Goal: Task Accomplishment & Management: Manage account settings

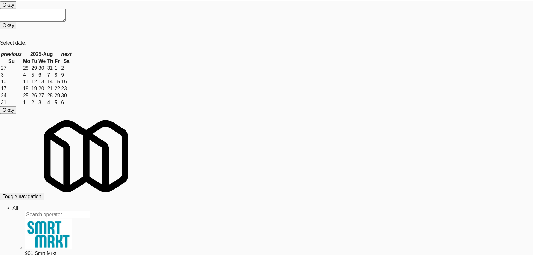
scroll to position [140, 0]
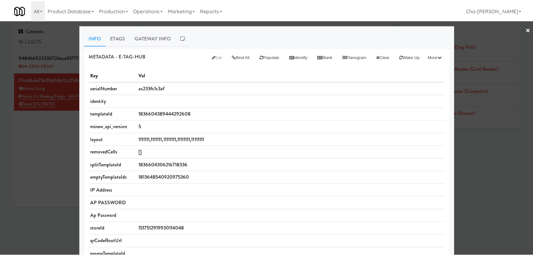
scroll to position [175, 0]
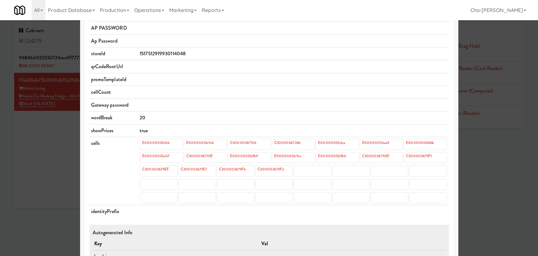
click at [50, 154] on div at bounding box center [269, 128] width 538 height 256
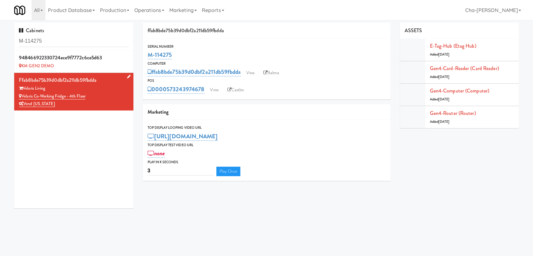
drag, startPoint x: 90, startPoint y: 94, endPoint x: 22, endPoint y: 98, distance: 68.5
click at [22, 98] on div "Velaris Co-Working Fridge - 4th Floor" at bounding box center [74, 96] width 110 height 8
copy link "Velaris Co-Working Fridge - 4th Floor"
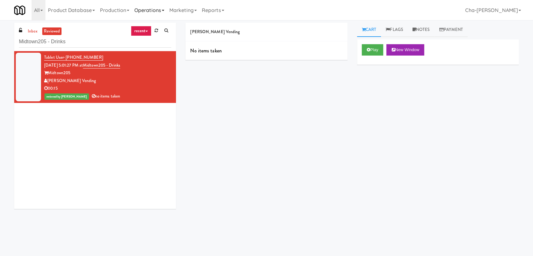
click at [147, 9] on link "Operations" at bounding box center [149, 10] width 35 height 20
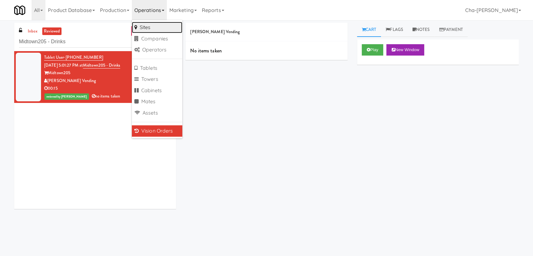
click at [152, 28] on link "Sites" at bounding box center [157, 27] width 50 height 11
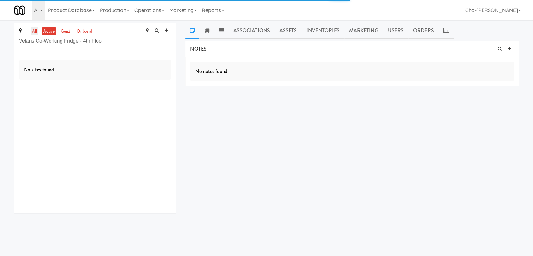
type input "Velaris Co-Working Fridge - 4th Floo"
click at [36, 28] on link "all" at bounding box center [35, 31] width 8 height 8
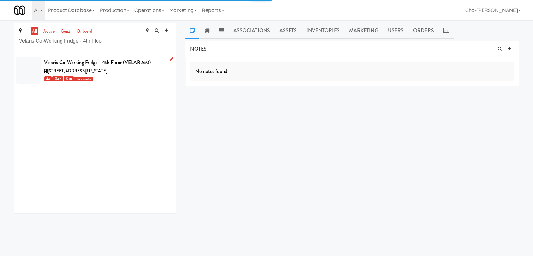
click at [170, 57] on icon at bounding box center [171, 59] width 3 height 4
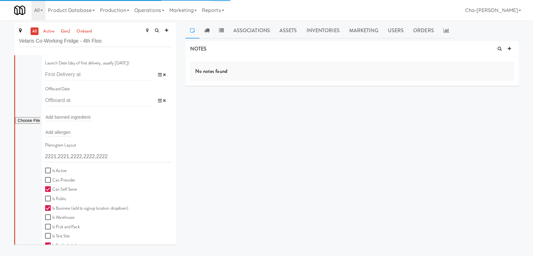
scroll to position [105, 0]
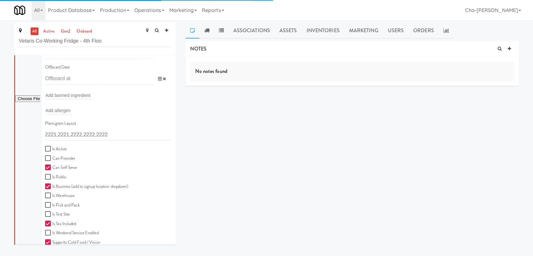
click at [56, 147] on label "Is Active" at bounding box center [55, 149] width 21 height 8
click at [52, 147] on input "Is Active" at bounding box center [48, 148] width 7 height 5
checkbox input "true"
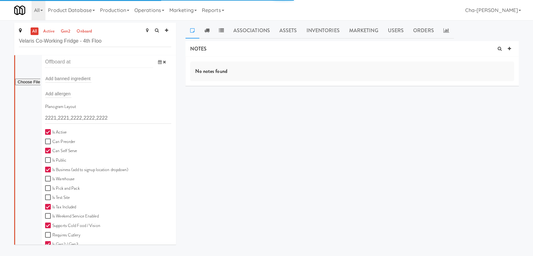
scroll to position [175, 0]
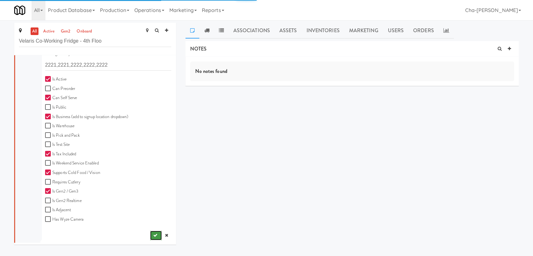
click at [153, 235] on icon "submit" at bounding box center [155, 235] width 4 height 4
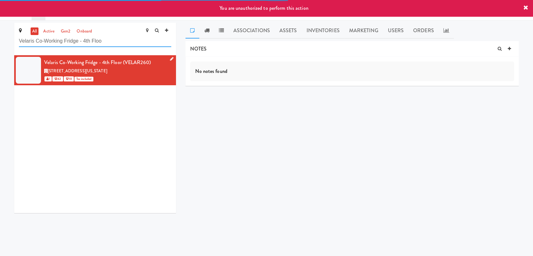
click at [110, 41] on input "Velaris Co-Working Fridge - 4th Floo" at bounding box center [95, 41] width 152 height 12
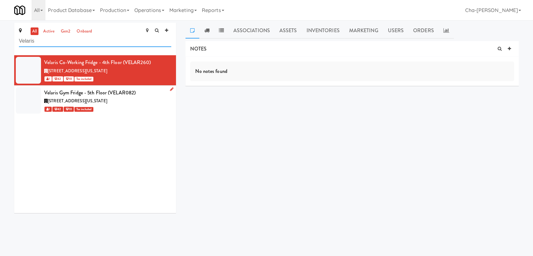
type input "Velaris"
click at [170, 90] on icon at bounding box center [171, 89] width 3 height 4
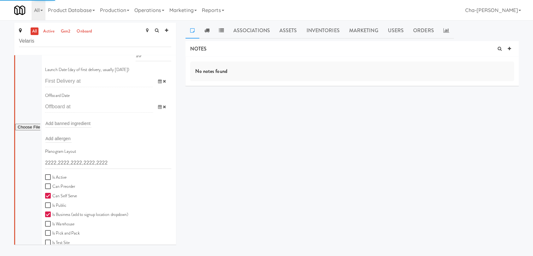
scroll to position [175, 0]
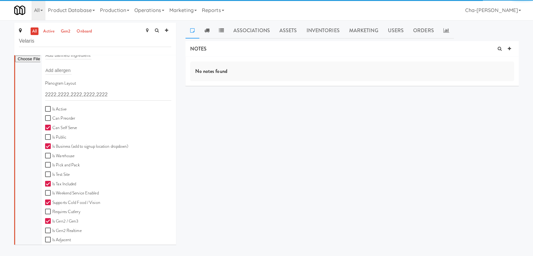
click at [57, 109] on label "Is Active" at bounding box center [55, 109] width 21 height 8
click at [52, 109] on input "Is Active" at bounding box center [48, 109] width 7 height 5
checkbox input "true"
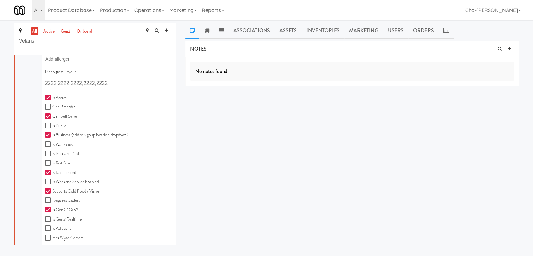
scroll to position [205, 0]
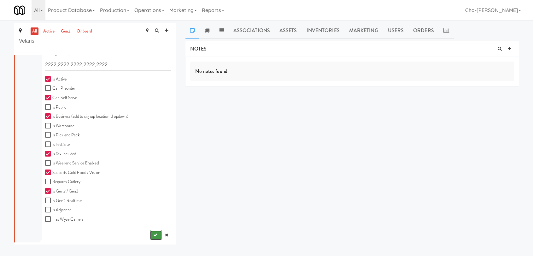
click at [150, 238] on button "submit" at bounding box center [156, 234] width 12 height 9
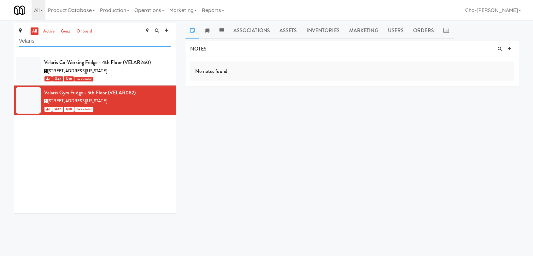
click at [60, 43] on input "Velaris" at bounding box center [95, 41] width 152 height 12
click at [60, 42] on input "Velaris" at bounding box center [95, 41] width 152 height 12
paste input "The OM Spot Combo"
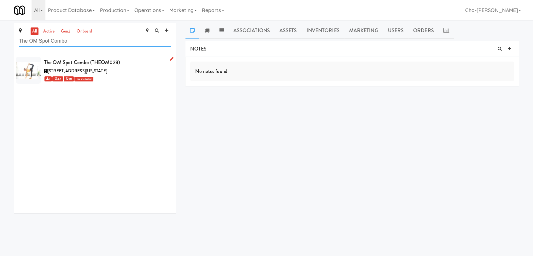
type input "The OM Spot Combo"
click at [170, 58] on icon at bounding box center [171, 59] width 3 height 4
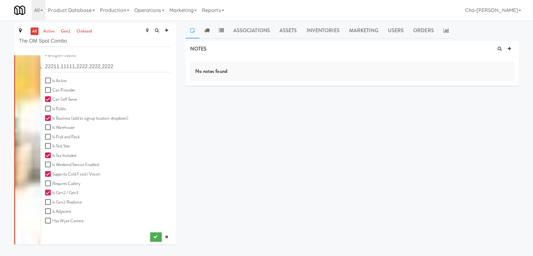
scroll to position [175, 0]
click at [54, 78] on label "Is Active" at bounding box center [55, 79] width 21 height 8
click at [52, 78] on input "Is Active" at bounding box center [48, 79] width 7 height 5
checkbox input "true"
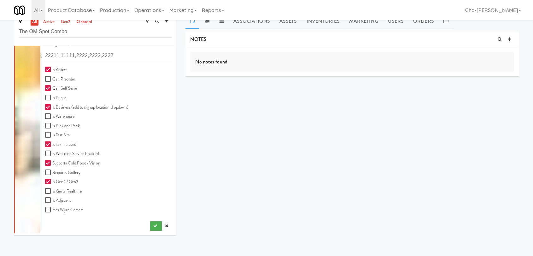
scroll to position [20, 0]
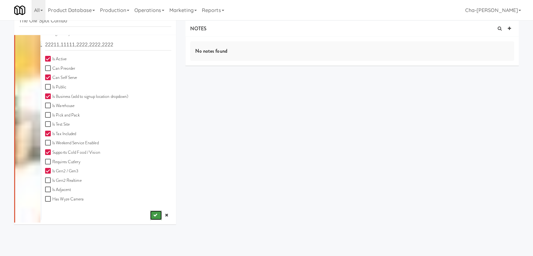
click at [150, 217] on button "submit" at bounding box center [156, 214] width 12 height 9
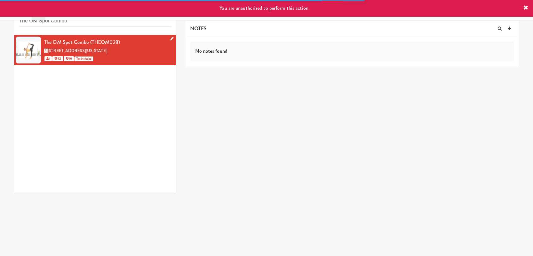
click at [526, 8] on icon at bounding box center [525, 7] width 5 height 5
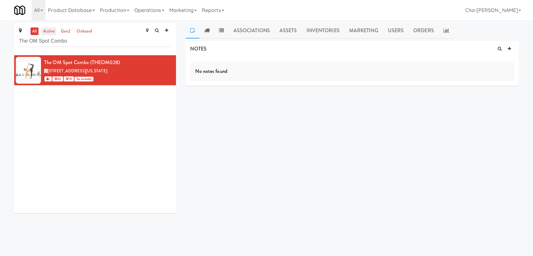
click at [48, 33] on link "active" at bounding box center [49, 31] width 15 height 8
click at [167, 60] on link at bounding box center [170, 59] width 6 height 8
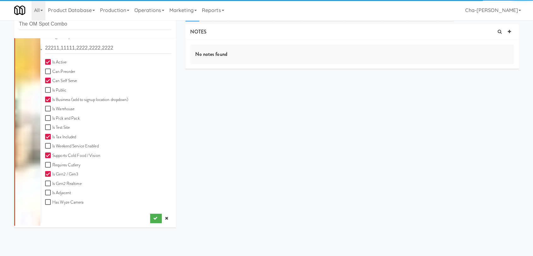
scroll to position [20, 0]
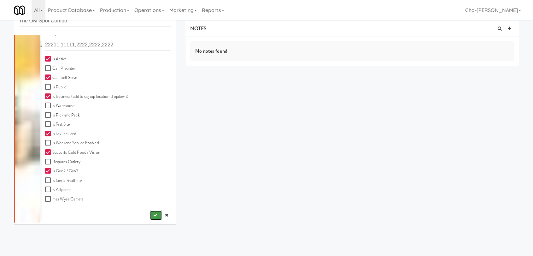
click at [153, 213] on icon "submit" at bounding box center [155, 215] width 4 height 4
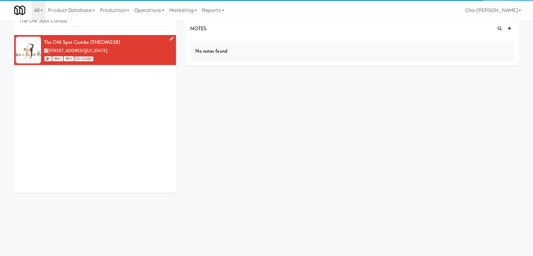
scroll to position [0, 0]
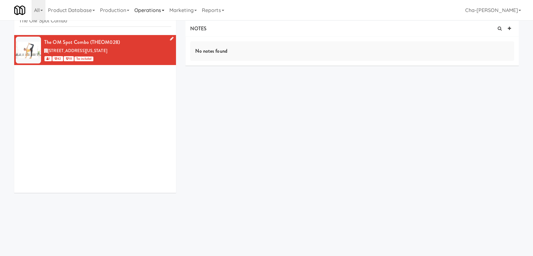
click at [151, 16] on link "Operations" at bounding box center [149, 10] width 35 height 20
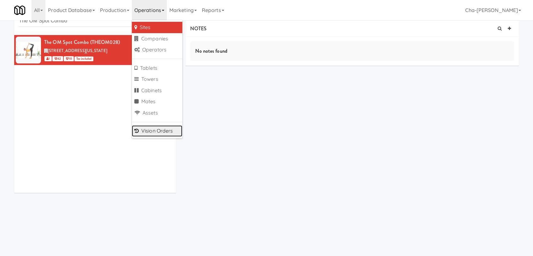
click at [160, 130] on link "Vision Orders" at bounding box center [157, 130] width 50 height 11
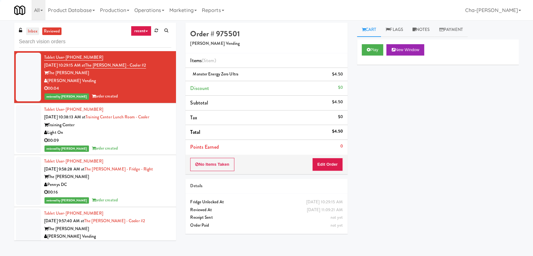
click at [33, 32] on link "inbox" at bounding box center [32, 31] width 13 height 8
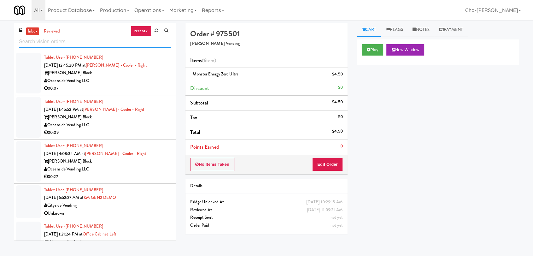
click at [38, 43] on input "text" at bounding box center [95, 42] width 152 height 12
paste input "The OM Spot Combo"
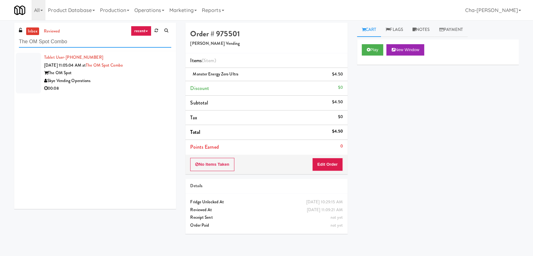
type input "The OM Spot Combo"
click at [121, 76] on div "The OM Spot" at bounding box center [107, 73] width 127 height 8
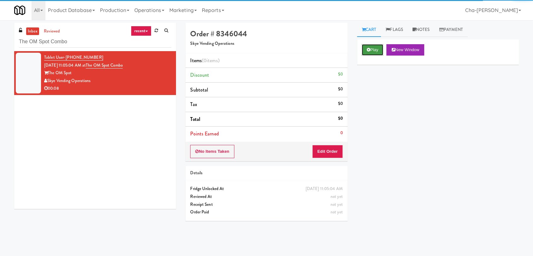
click at [378, 50] on button "Play" at bounding box center [373, 49] width 22 height 11
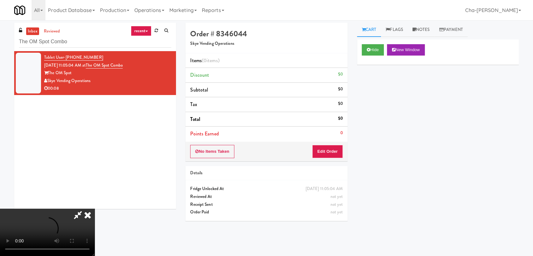
click at [95, 208] on icon at bounding box center [88, 214] width 14 height 13
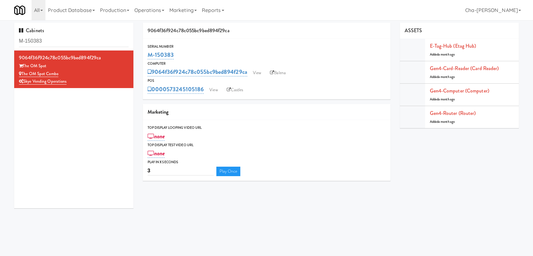
click at [216, 91] on link "View" at bounding box center [213, 89] width 15 height 9
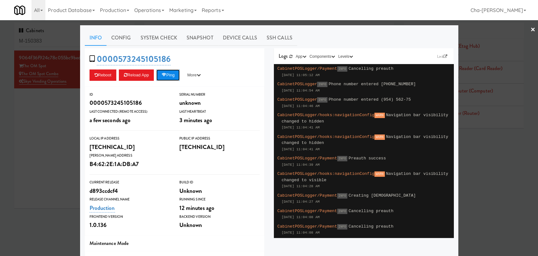
click at [168, 77] on button "Ping" at bounding box center [167, 74] width 23 height 11
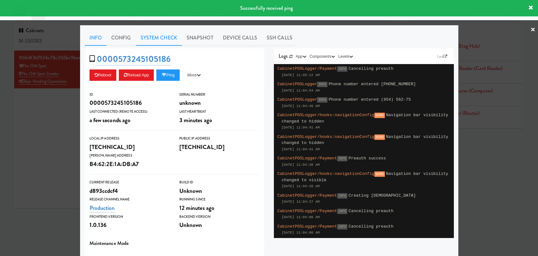
click at [148, 38] on link "System Check" at bounding box center [159, 38] width 46 height 16
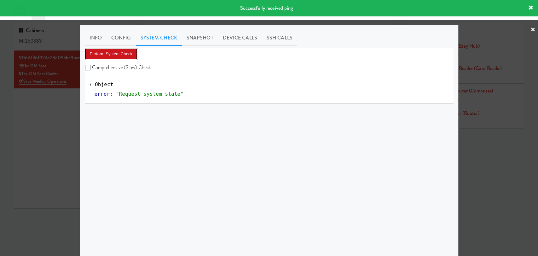
click at [126, 54] on button "Perform System Check" at bounding box center [111, 53] width 53 height 11
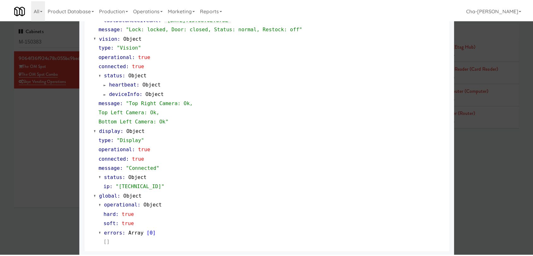
scroll to position [234, 0]
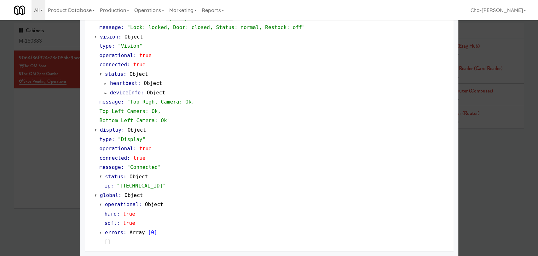
click at [62, 133] on div at bounding box center [269, 128] width 538 height 256
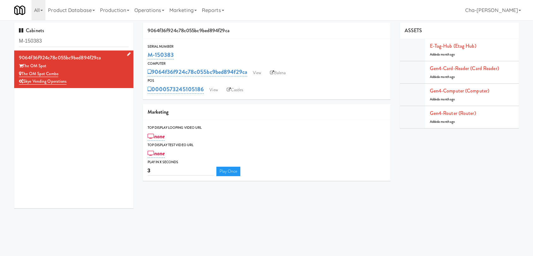
drag, startPoint x: 77, startPoint y: 72, endPoint x: 23, endPoint y: 75, distance: 54.0
click at [23, 75] on div "The OM Spot Combo" at bounding box center [74, 74] width 110 height 8
copy link "The OM Spot Combo"
click at [63, 44] on input "M-071066" at bounding box center [74, 41] width 110 height 12
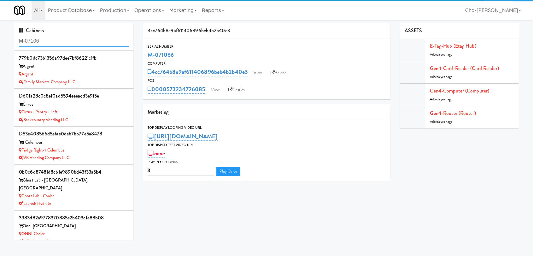
type input "M-071066"
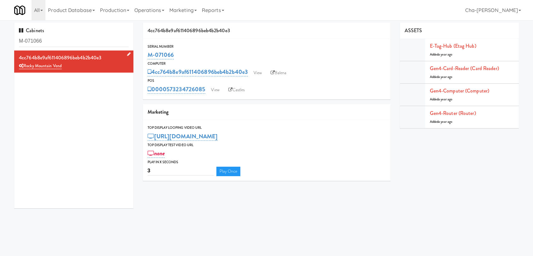
click at [127, 55] on icon at bounding box center [128, 54] width 3 height 4
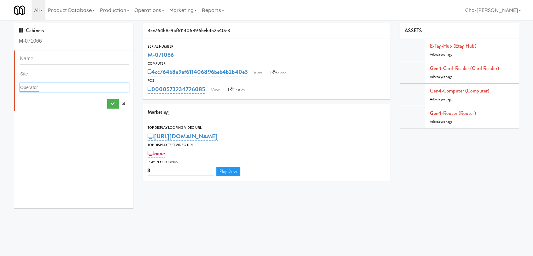
click at [35, 86] on input "text" at bounding box center [29, 87] width 19 height 8
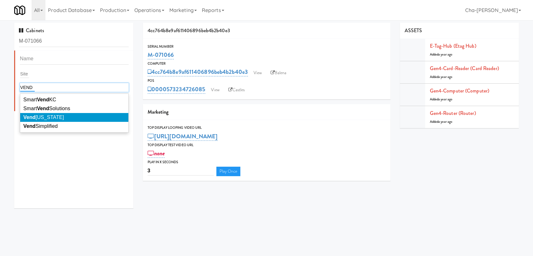
type input "VEND"
click at [60, 117] on li "Vend [US_STATE]" at bounding box center [74, 117] width 108 height 9
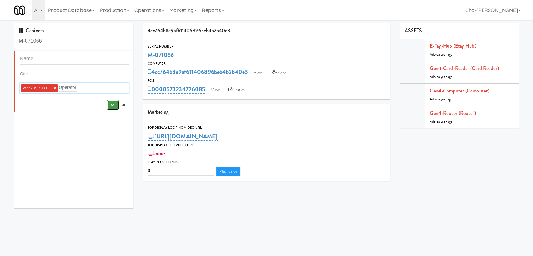
click at [110, 105] on icon "submit" at bounding box center [112, 105] width 4 height 4
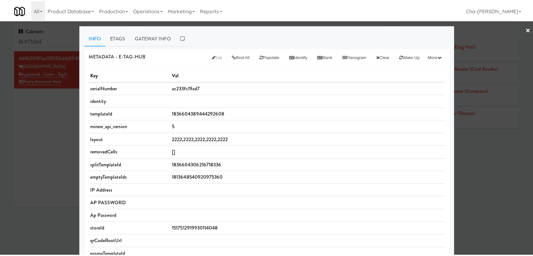
scroll to position [245, 0]
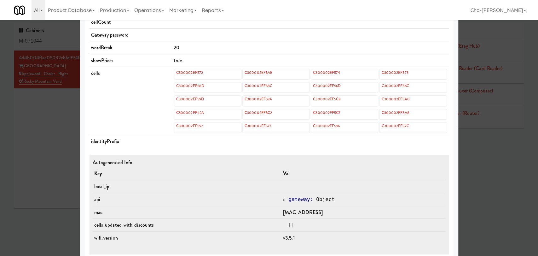
click at [57, 124] on div at bounding box center [269, 128] width 538 height 256
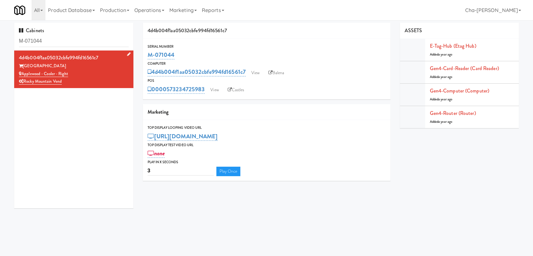
click at [127, 52] on icon at bounding box center [128, 54] width 3 height 4
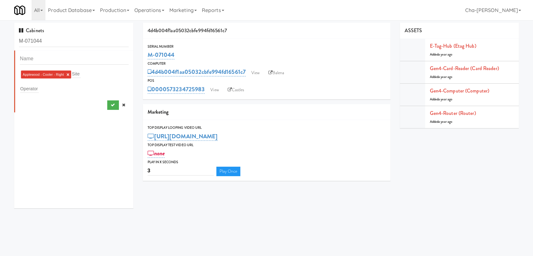
click at [67, 74] on link "×" at bounding box center [68, 74] width 3 height 5
click at [31, 89] on input "text" at bounding box center [29, 87] width 19 height 8
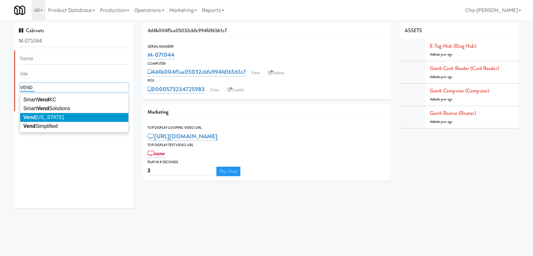
type input "VEND"
click at [59, 116] on li "Vend Colorado" at bounding box center [74, 117] width 108 height 9
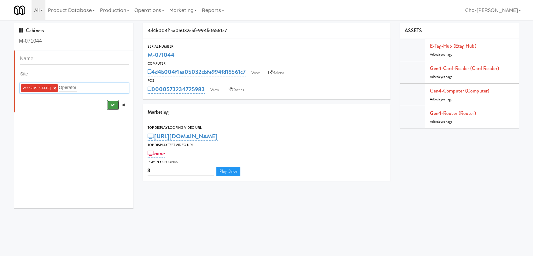
click at [110, 106] on icon "submit" at bounding box center [112, 105] width 4 height 4
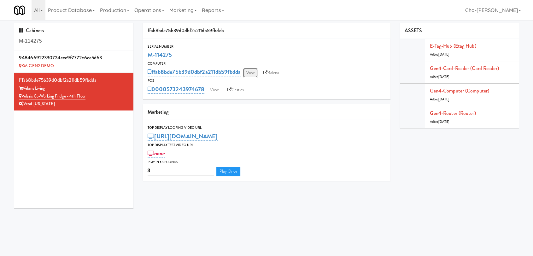
drag, startPoint x: 0, startPoint y: 0, endPoint x: 252, endPoint y: 72, distance: 262.2
click at [252, 72] on link "View" at bounding box center [250, 72] width 15 height 9
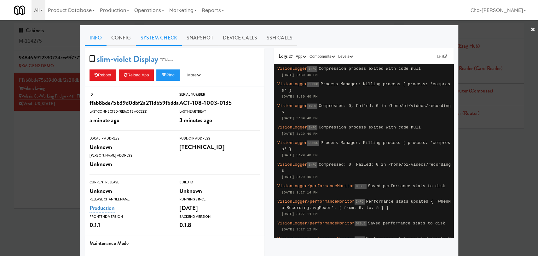
click at [153, 32] on link "System Check" at bounding box center [159, 38] width 46 height 16
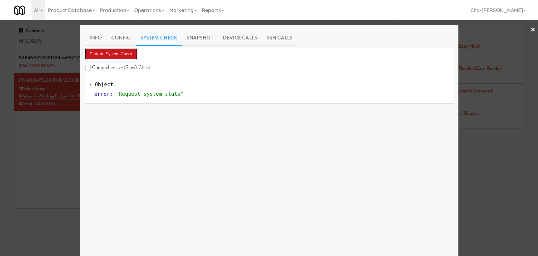
click at [126, 52] on button "Perform System Check" at bounding box center [111, 53] width 53 height 11
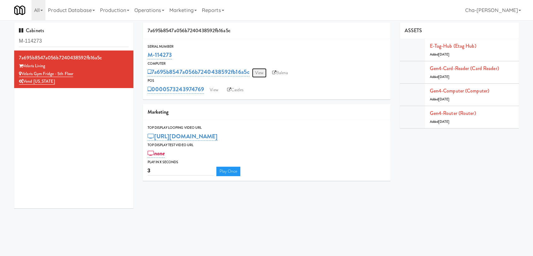
click at [258, 71] on link "View" at bounding box center [259, 72] width 15 height 9
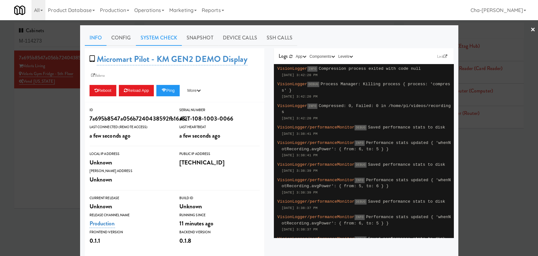
click at [159, 31] on link "System Check" at bounding box center [159, 38] width 46 height 16
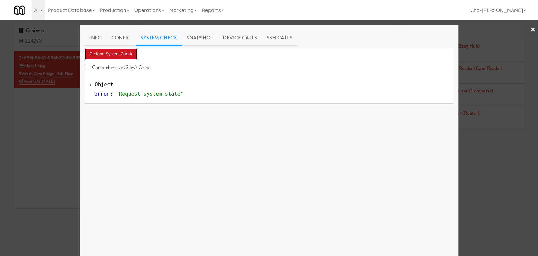
click at [120, 54] on button "Perform System Check" at bounding box center [111, 53] width 53 height 11
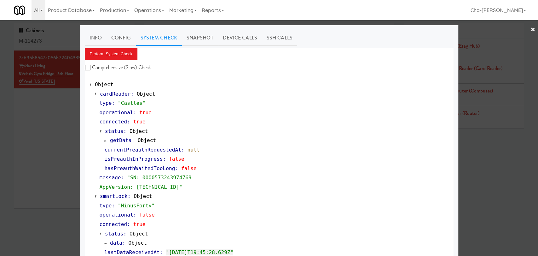
click at [31, 137] on div at bounding box center [269, 128] width 538 height 256
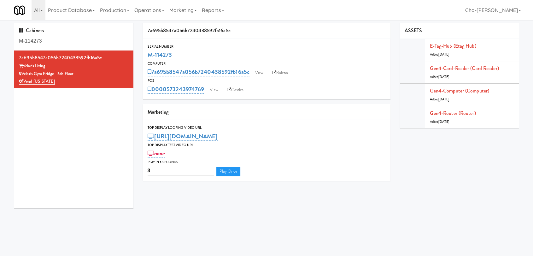
drag, startPoint x: 177, startPoint y: 54, endPoint x: 143, endPoint y: 57, distance: 34.2
click at [143, 57] on div "Serial Number M-114273" at bounding box center [266, 52] width 247 height 17
copy link "M-114273"
click at [263, 70] on link "View" at bounding box center [259, 72] width 15 height 9
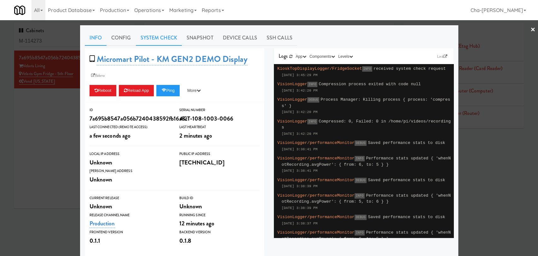
click at [148, 41] on link "System Check" at bounding box center [159, 38] width 46 height 16
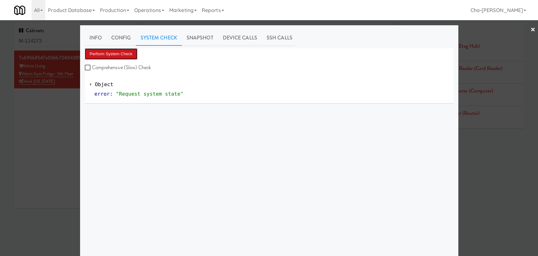
click at [116, 53] on button "Perform System Check" at bounding box center [111, 53] width 53 height 11
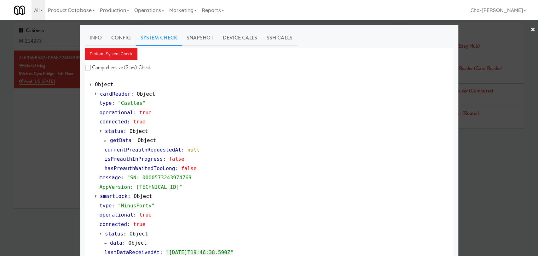
click at [38, 134] on div at bounding box center [269, 128] width 538 height 256
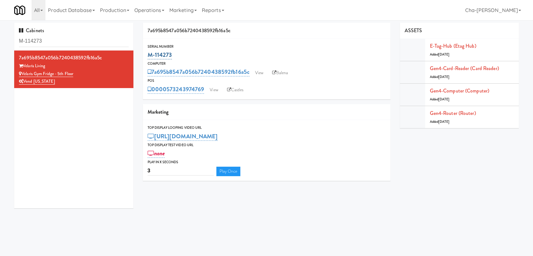
drag, startPoint x: 175, startPoint y: 54, endPoint x: 149, endPoint y: 55, distance: 26.2
click at [149, 55] on div "M-114273" at bounding box center [267, 54] width 238 height 11
copy link "M-114273"
drag, startPoint x: 81, startPoint y: 76, endPoint x: 23, endPoint y: 76, distance: 58.3
click at [23, 76] on div "Velaris Gym Fridge - 5th Floor" at bounding box center [74, 74] width 110 height 8
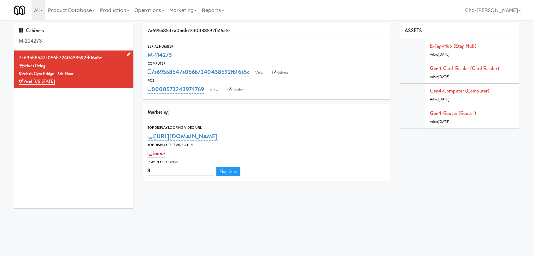
copy link "Velaris Gym Fridge - 5th Floor"
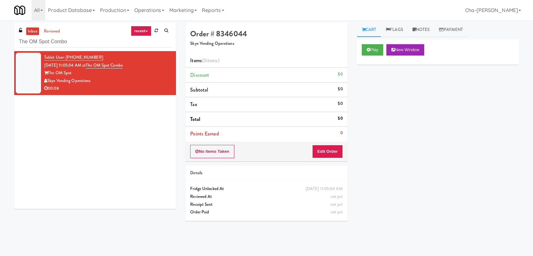
click at [99, 43] on input "The OM Spot Combo" at bounding box center [95, 42] width 152 height 12
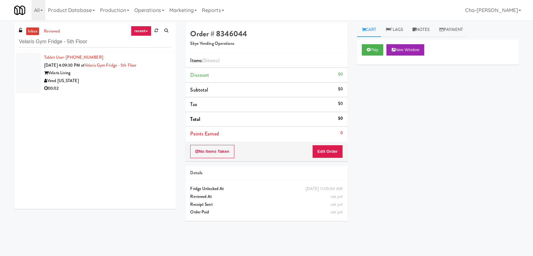
drag, startPoint x: 0, startPoint y: 0, endPoint x: 37, endPoint y: 44, distance: 57.0
click at [37, 44] on input "Velaris Gym Fridge - 5th Floor" at bounding box center [95, 42] width 152 height 12
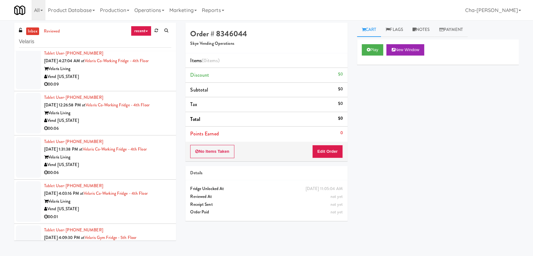
scroll to position [384, 0]
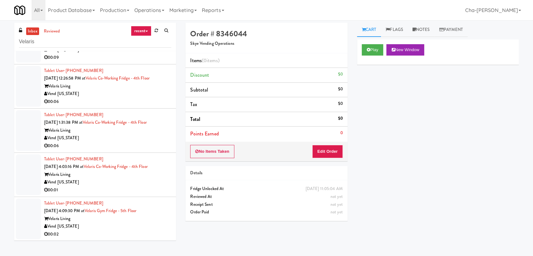
type input "Velaris"
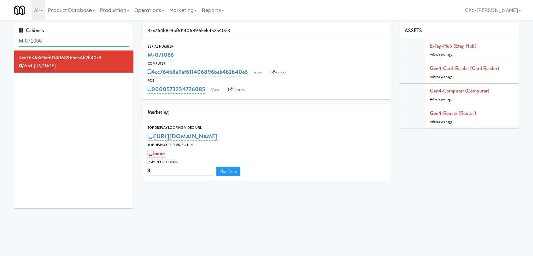
drag, startPoint x: 59, startPoint y: 42, endPoint x: 5, endPoint y: 49, distance: 54.1
click at [5, 49] on div "Cabinets M-071066 4cc764b8e9af611406896beb4b2b40e3 Vend-[US_STATE] 4cc764b8e9af…" at bounding box center [266, 118] width 533 height 190
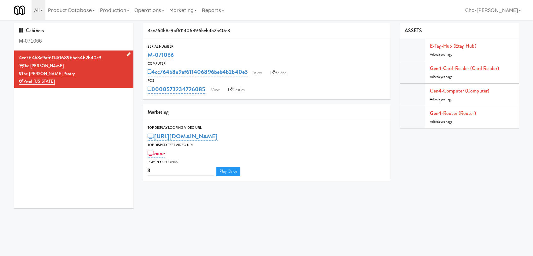
click at [80, 70] on div "The [PERSON_NAME] Pantry" at bounding box center [74, 74] width 110 height 8
click at [257, 69] on link "View" at bounding box center [257, 72] width 15 height 9
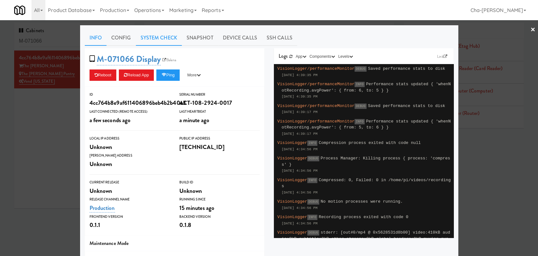
click at [155, 44] on link "System Check" at bounding box center [159, 38] width 46 height 16
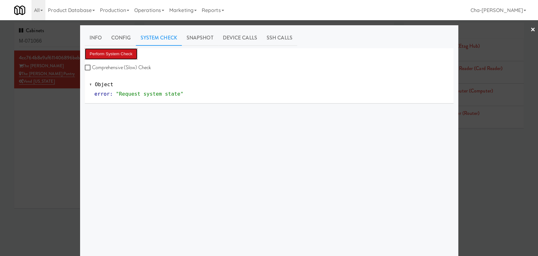
click at [119, 52] on button "Perform System Check" at bounding box center [111, 53] width 53 height 11
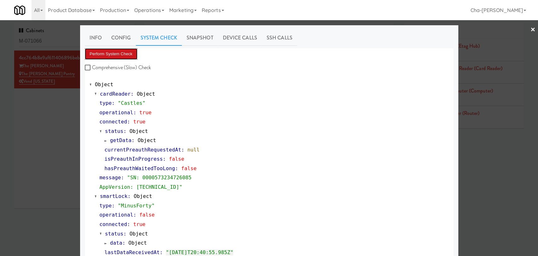
click at [129, 58] on button "Perform System Check" at bounding box center [111, 53] width 53 height 11
click at [40, 121] on div at bounding box center [269, 128] width 538 height 256
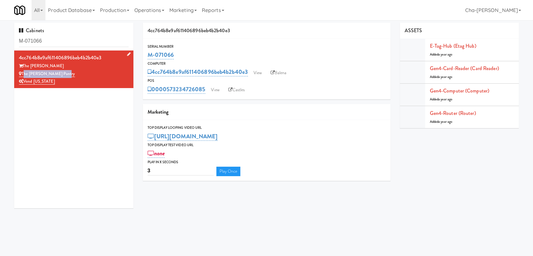
drag, startPoint x: 58, startPoint y: 75, endPoint x: 23, endPoint y: 73, distance: 35.4
click at [23, 73] on div "The [PERSON_NAME] Pantry" at bounding box center [74, 74] width 110 height 8
copy link "The [PERSON_NAME] Pantry"
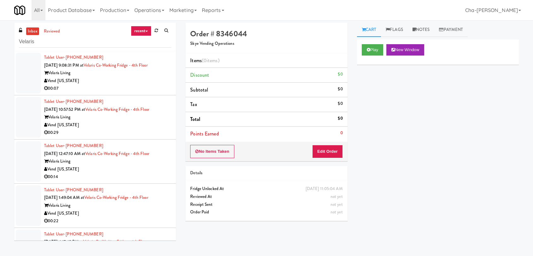
click at [88, 46] on input "Velaris" at bounding box center [95, 42] width 152 height 12
drag, startPoint x: 0, startPoint y: 0, endPoint x: 88, endPoint y: 46, distance: 99.6
click at [88, 46] on input "Velaris" at bounding box center [95, 42] width 152 height 12
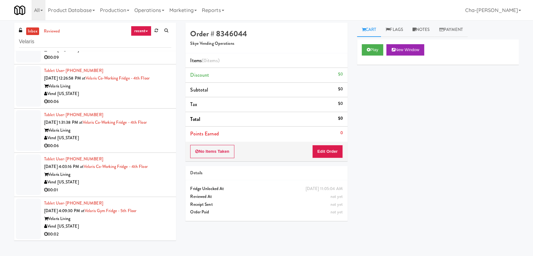
click at [88, 46] on input "Velaris" at bounding box center [95, 42] width 152 height 12
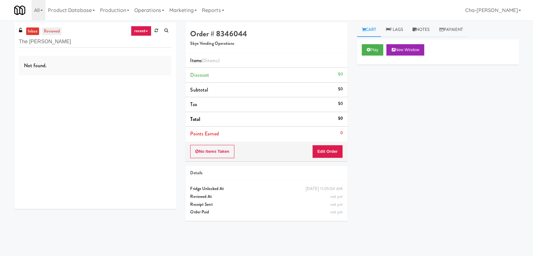
type input "The [PERSON_NAME]"
click at [56, 31] on link "reviewed" at bounding box center [52, 31] width 20 height 8
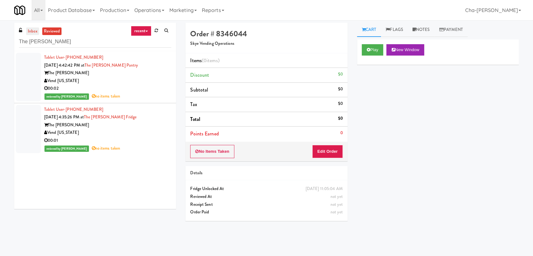
click at [38, 32] on link "inbox" at bounding box center [32, 31] width 13 height 8
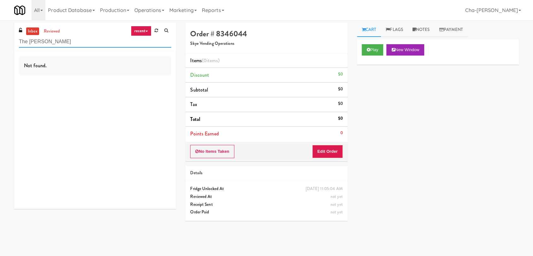
drag, startPoint x: 77, startPoint y: 42, endPoint x: 20, endPoint y: 48, distance: 57.1
click at [20, 48] on div "inbox reviewed recent all unclear take inventory issue suspicious failed recent…" at bounding box center [95, 37] width 162 height 28
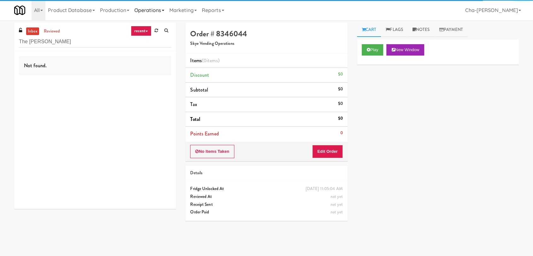
click at [150, 14] on link "Operations" at bounding box center [149, 10] width 35 height 20
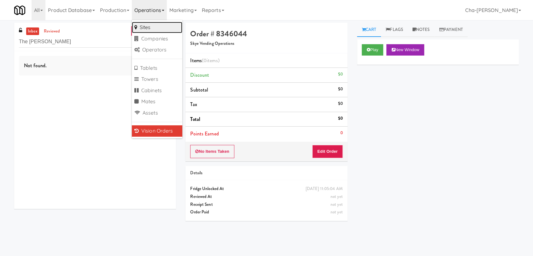
click at [148, 26] on link "Sites" at bounding box center [157, 27] width 50 height 11
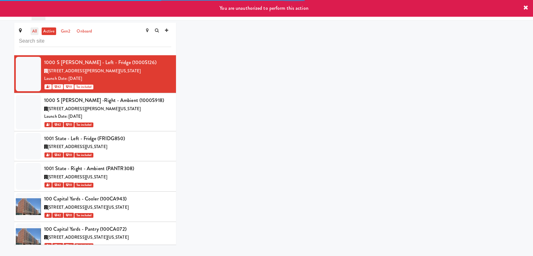
click at [36, 30] on link "all" at bounding box center [35, 31] width 8 height 8
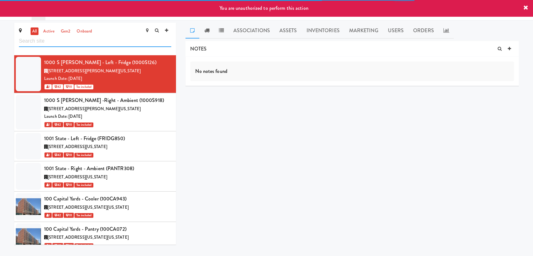
click at [42, 41] on input "text" at bounding box center [95, 41] width 152 height 12
paste input "The [PERSON_NAME]"
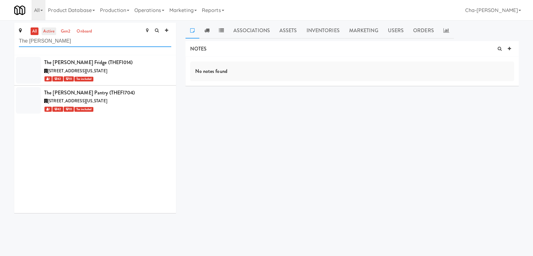
type input "The [PERSON_NAME]"
click at [52, 33] on link "active" at bounding box center [49, 31] width 15 height 8
